Goal: Register for event/course

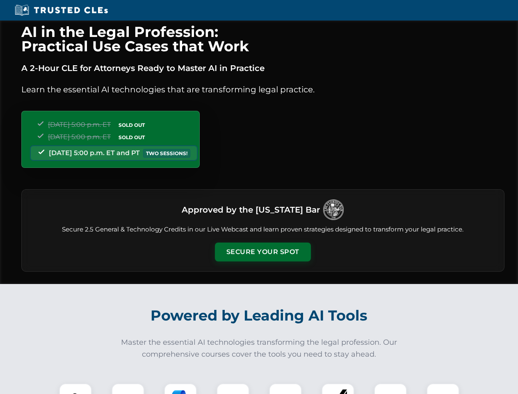
click at [263, 252] on button "Secure Your Spot" at bounding box center [263, 252] width 96 height 19
click at [76, 389] on img at bounding box center [76, 400] width 24 height 24
click at [128, 389] on div at bounding box center [128, 399] width 33 height 33
click at [181, 389] on div at bounding box center [180, 399] width 33 height 33
click at [233, 389] on img at bounding box center [233, 399] width 23 height 23
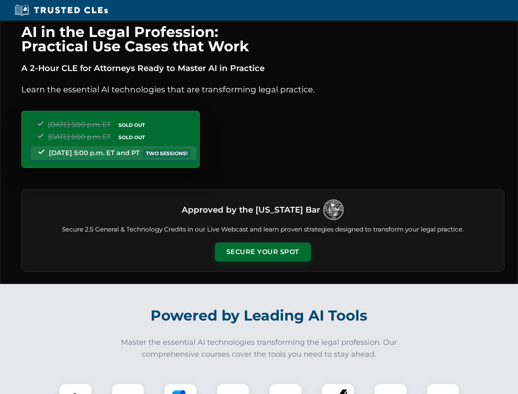
click at [286, 389] on div at bounding box center [285, 399] width 33 height 33
